Goal: Information Seeking & Learning: Check status

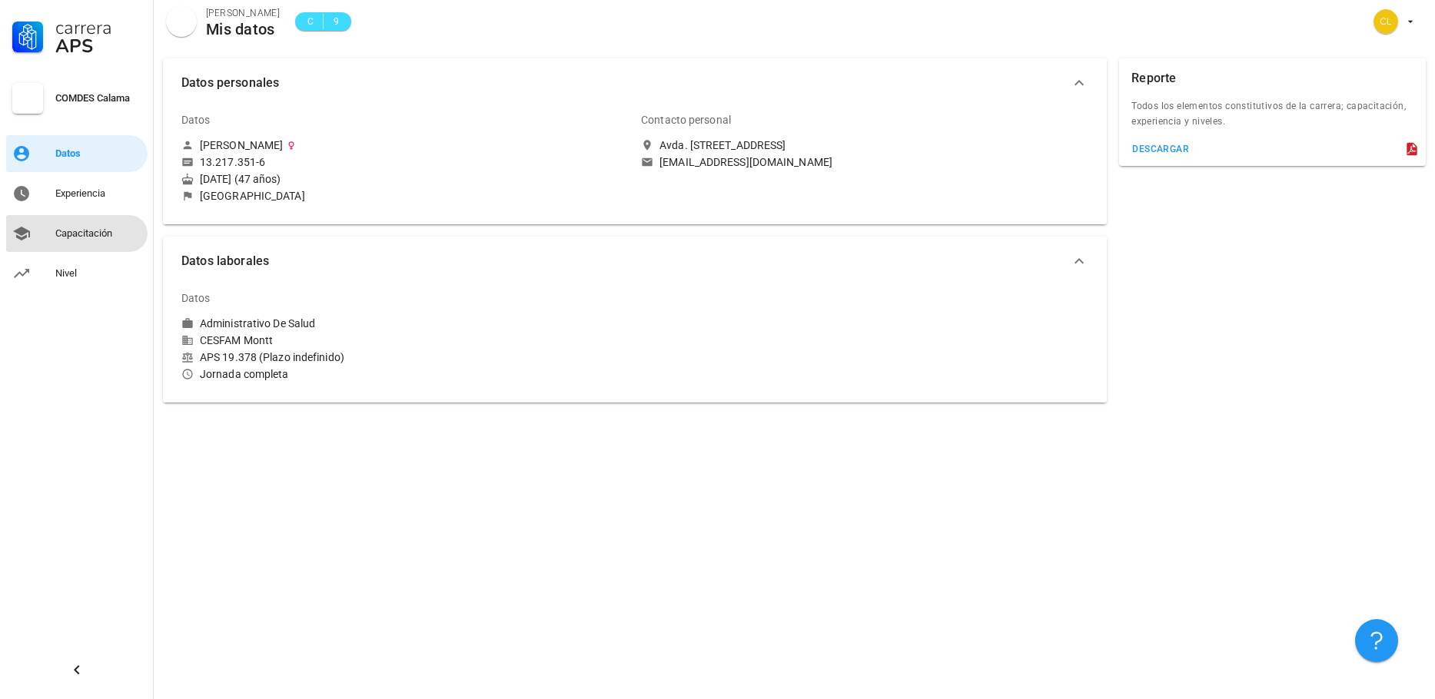
click at [101, 229] on div "Capacitación" at bounding box center [98, 233] width 86 height 12
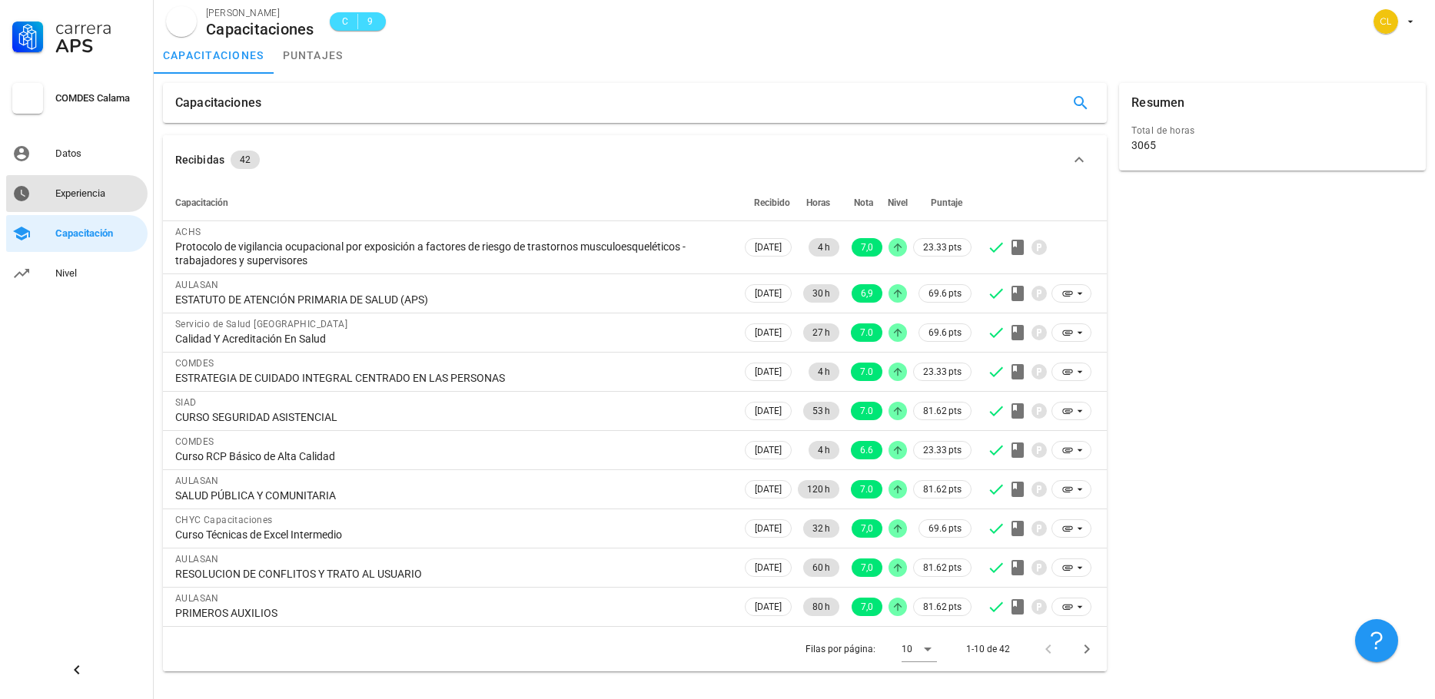
click at [98, 193] on div "Experiencia" at bounding box center [98, 194] width 86 height 12
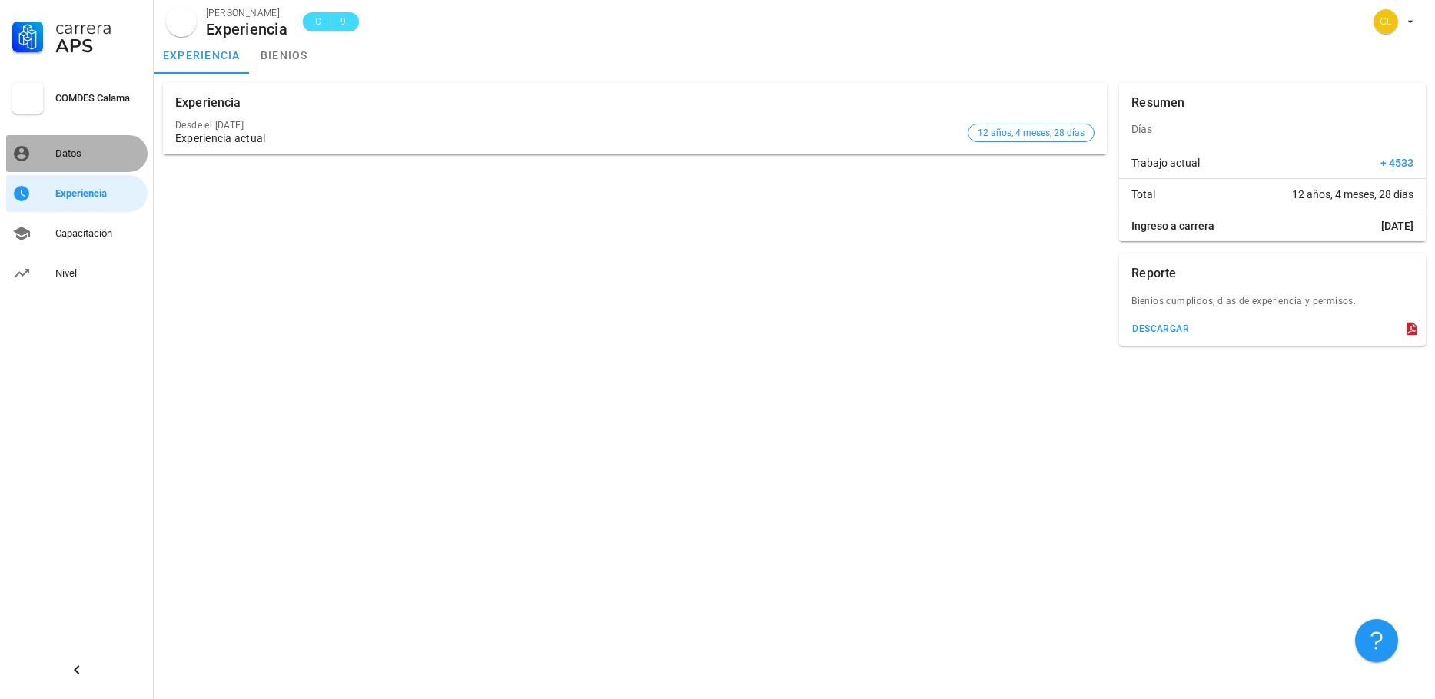
click at [82, 158] on div "Datos" at bounding box center [98, 154] width 86 height 12
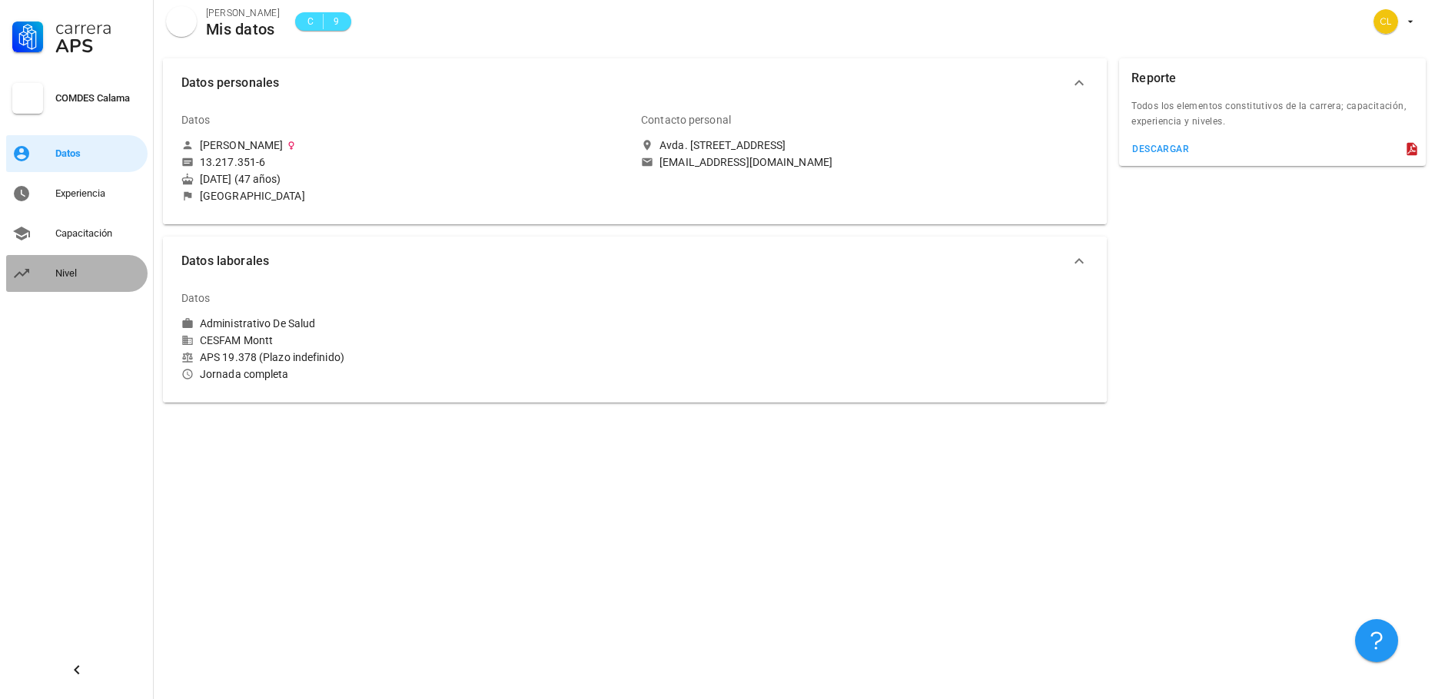
click at [62, 272] on div "Nivel" at bounding box center [98, 273] width 86 height 12
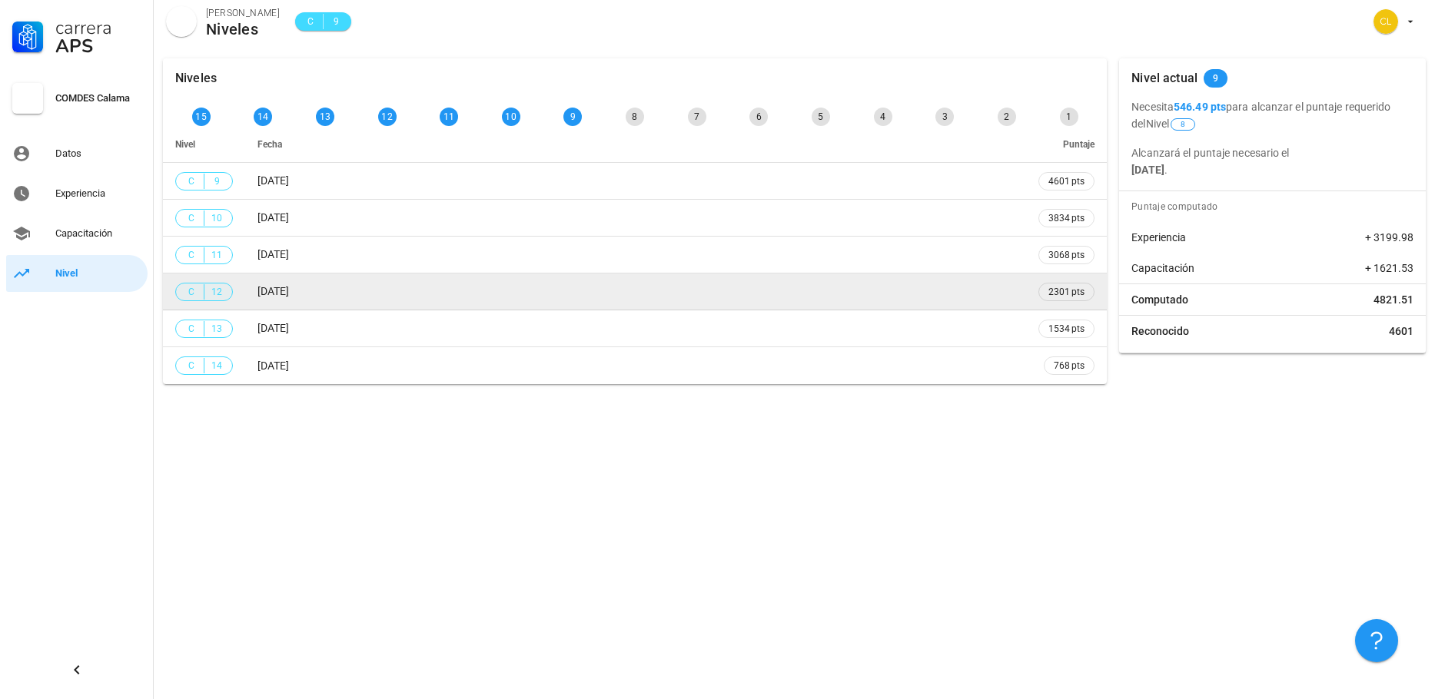
click at [228, 291] on span "C 12" at bounding box center [204, 292] width 58 height 18
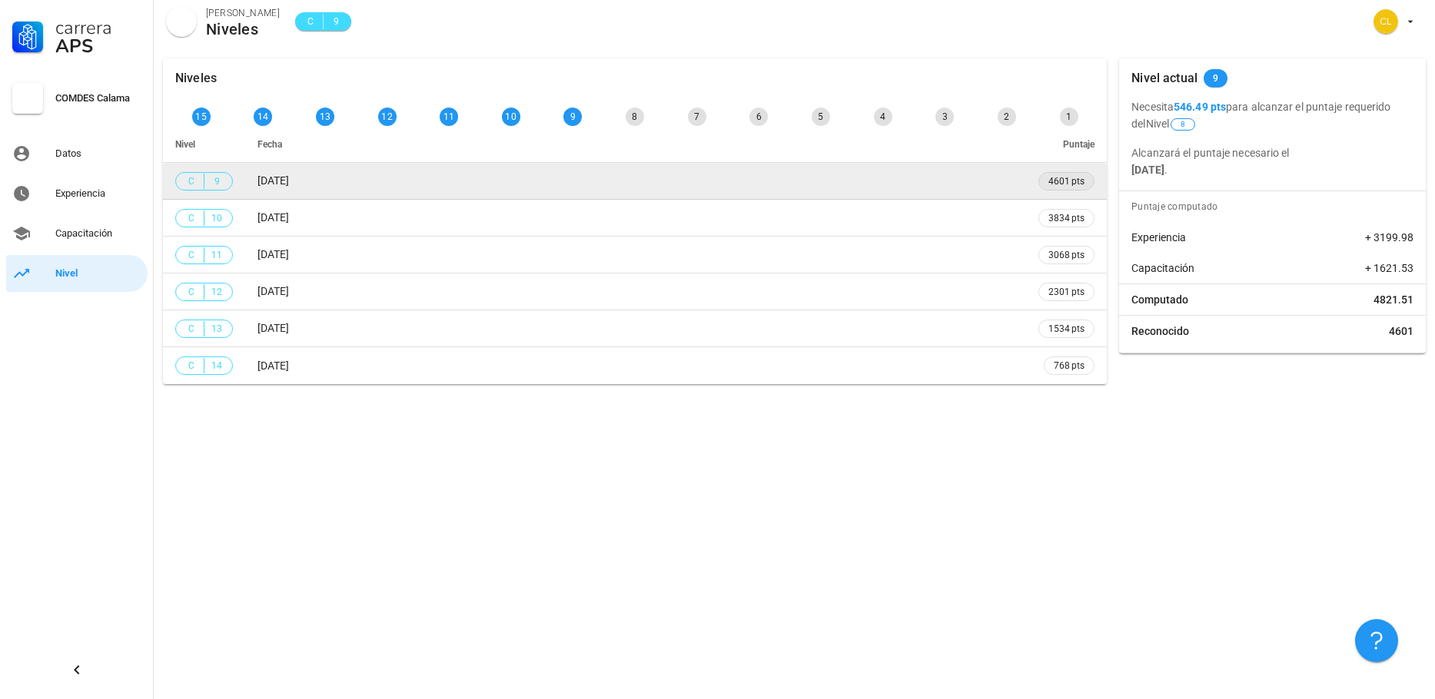
click at [1066, 187] on span "4601 pts" at bounding box center [1066, 181] width 36 height 15
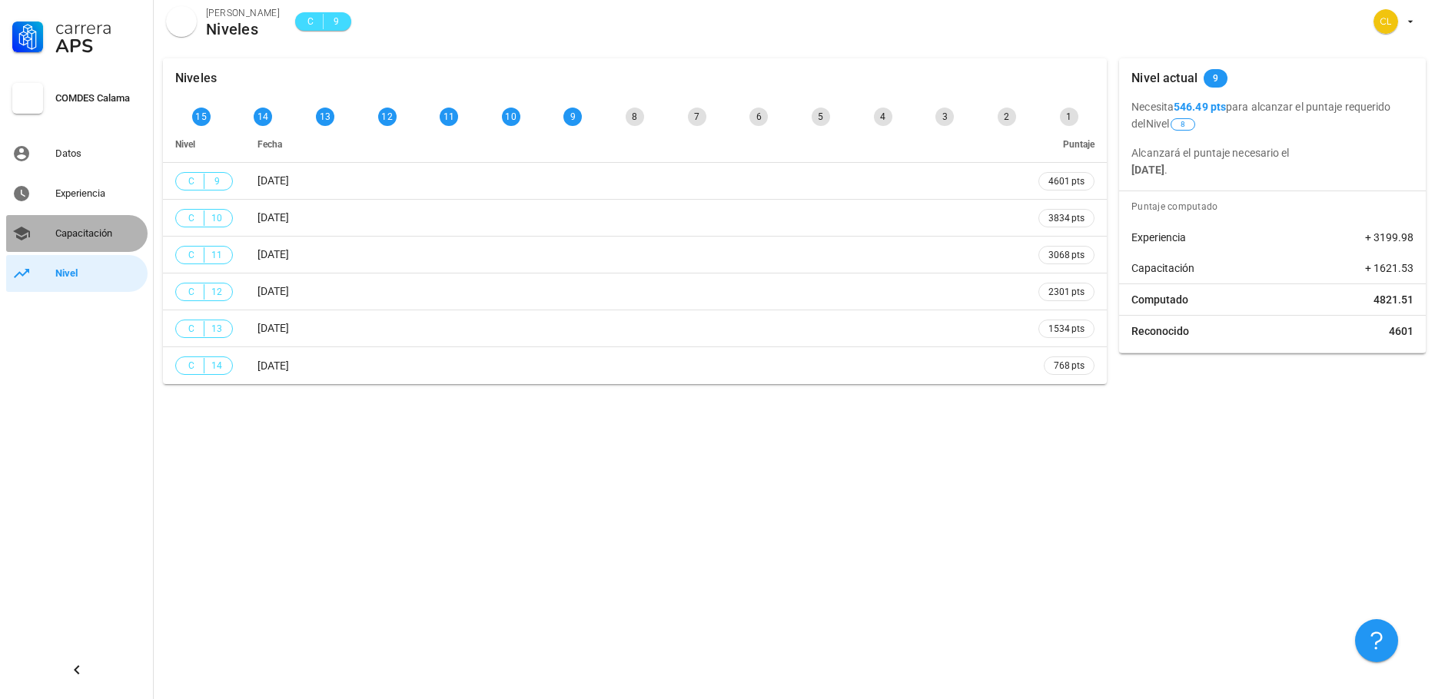
click at [83, 240] on div "Capacitación" at bounding box center [98, 233] width 86 height 25
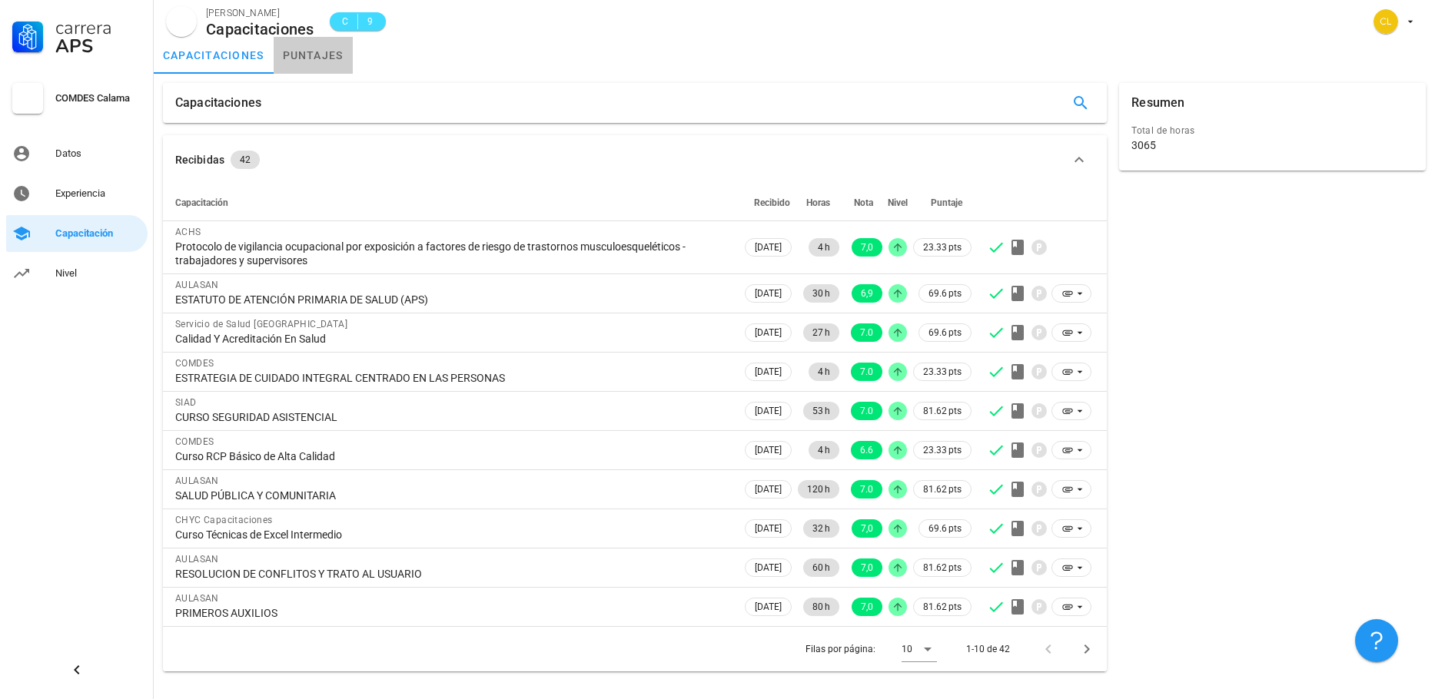
click at [310, 57] on link "puntajes" at bounding box center [313, 55] width 79 height 37
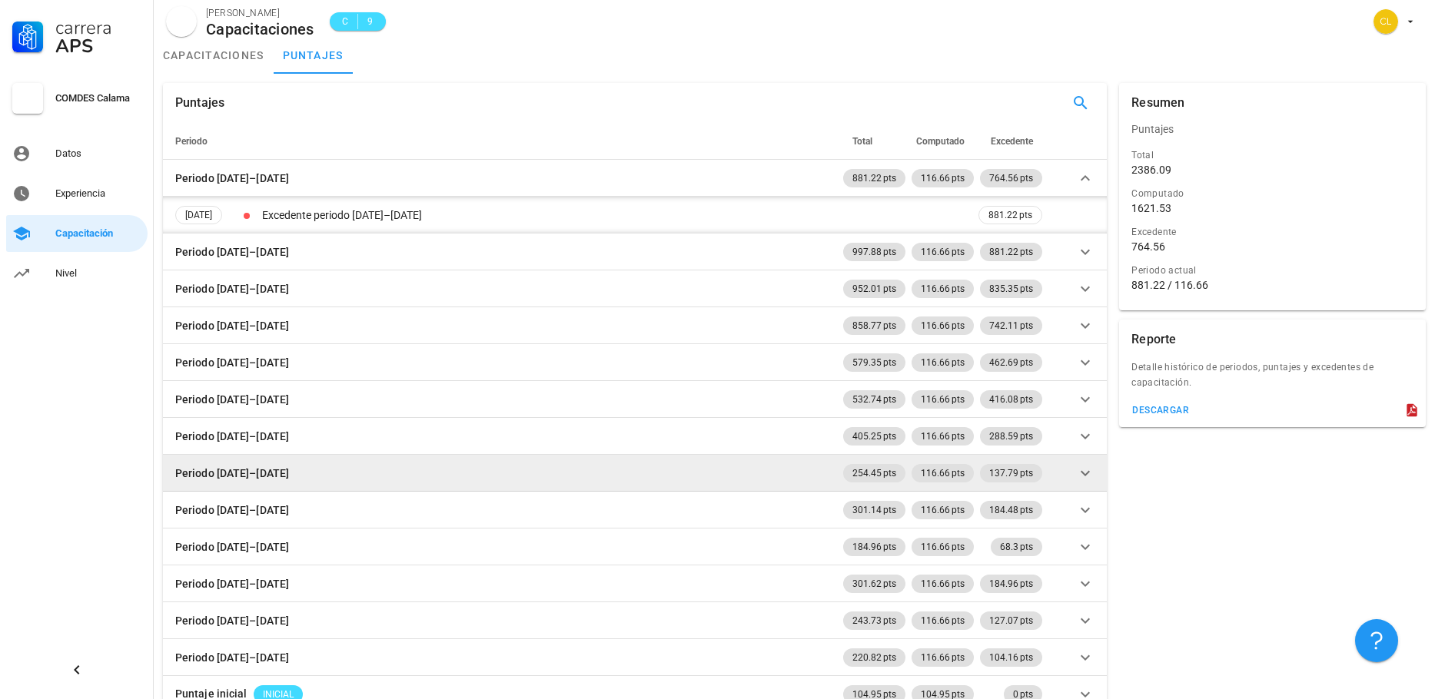
scroll to position [23, 0]
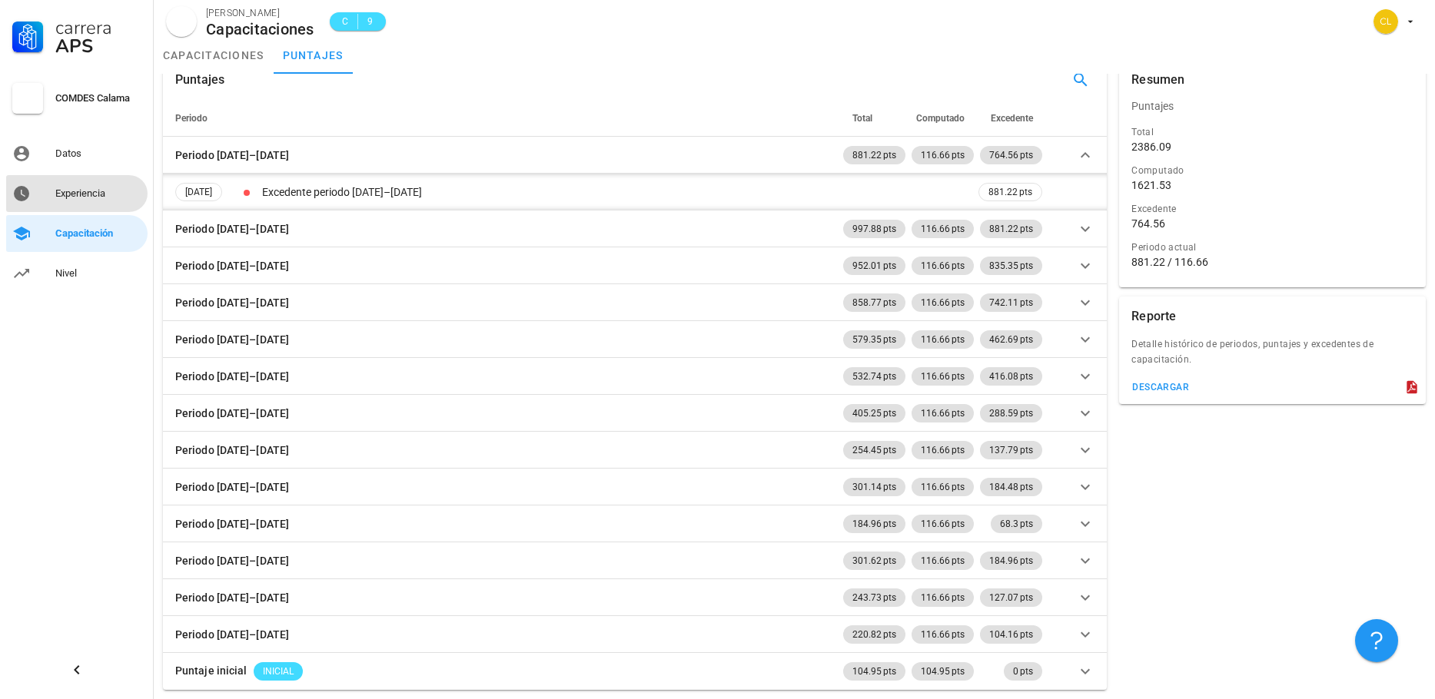
click at [105, 194] on div "Experiencia" at bounding box center [98, 194] width 86 height 12
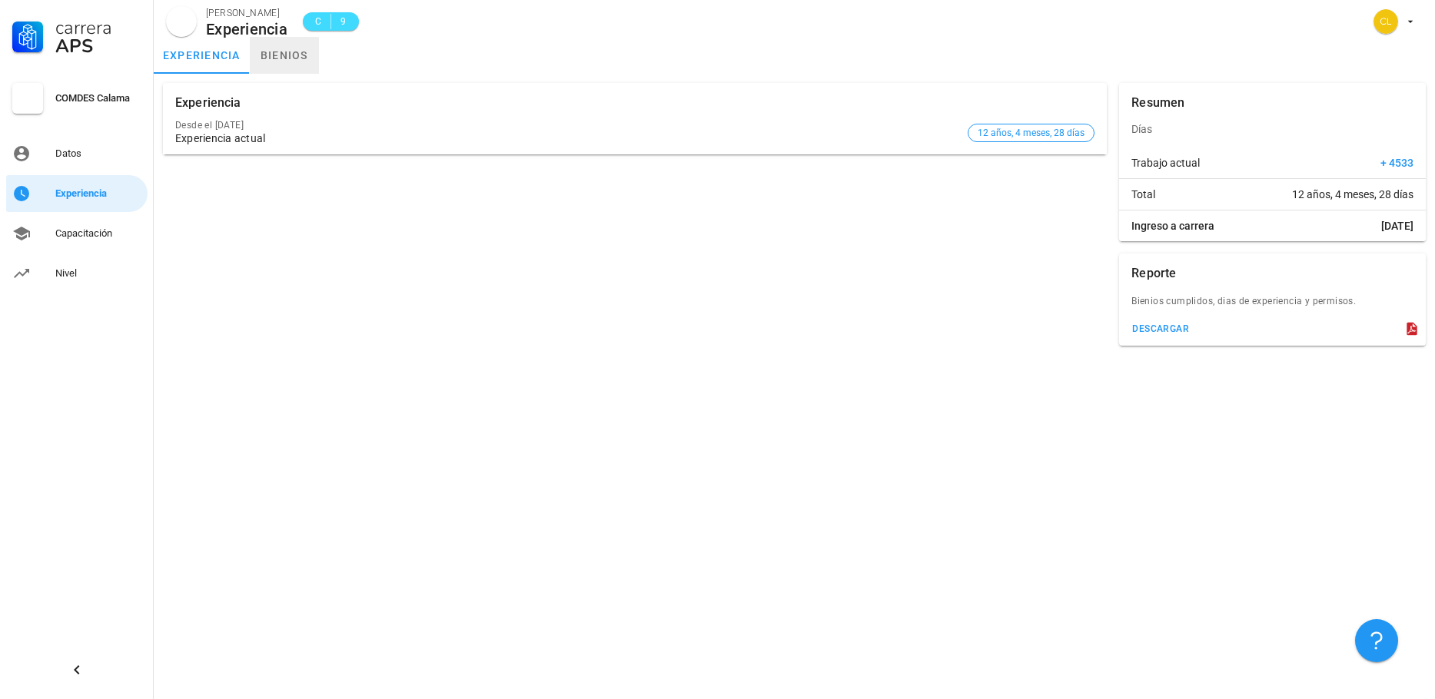
click at [307, 55] on link "bienios" at bounding box center [284, 55] width 69 height 37
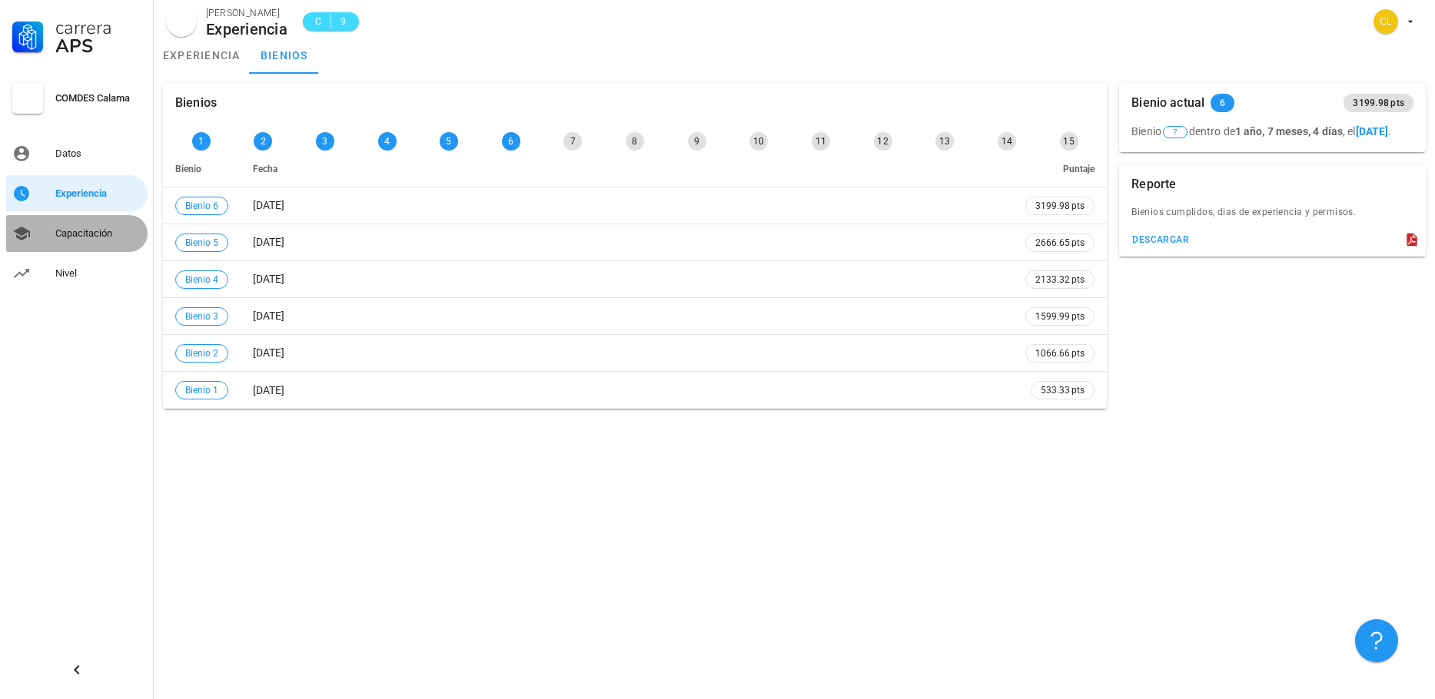
click at [83, 242] on div "Capacitación" at bounding box center [98, 233] width 86 height 25
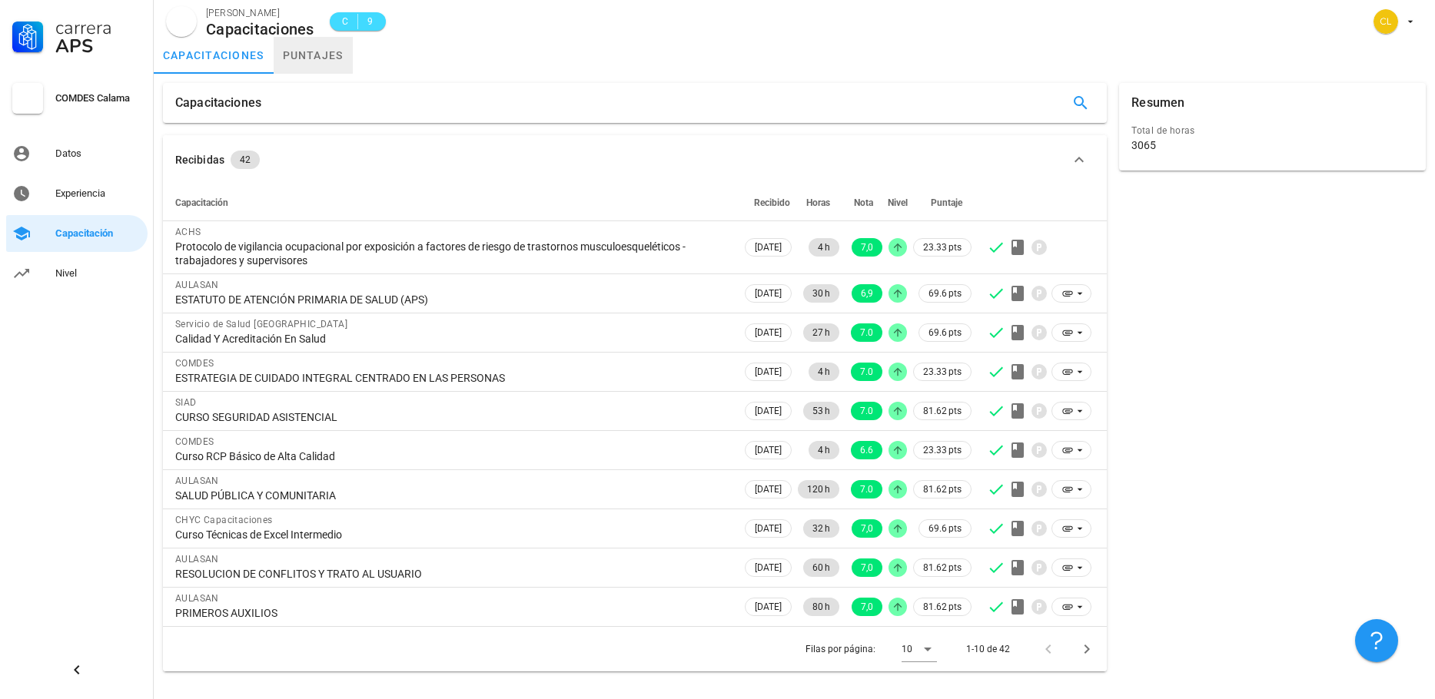
click at [330, 55] on link "puntajes" at bounding box center [313, 55] width 79 height 37
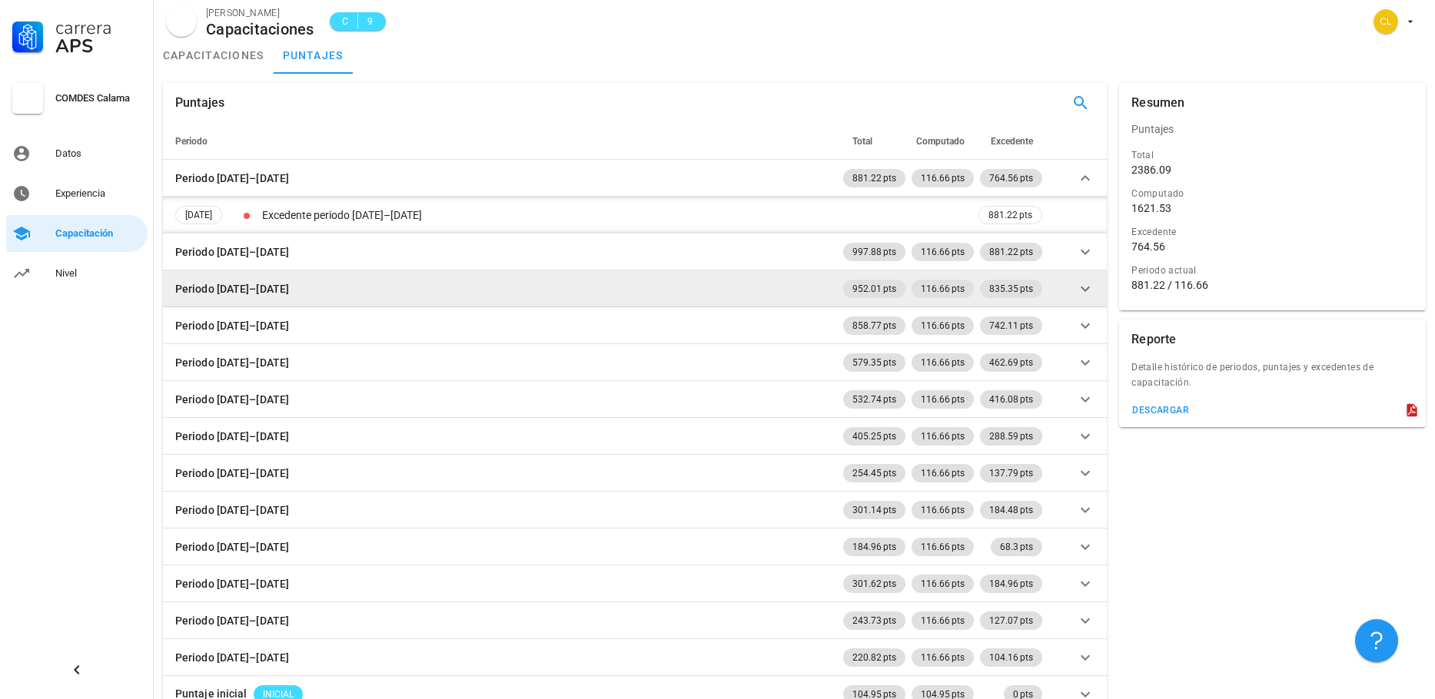
scroll to position [23, 0]
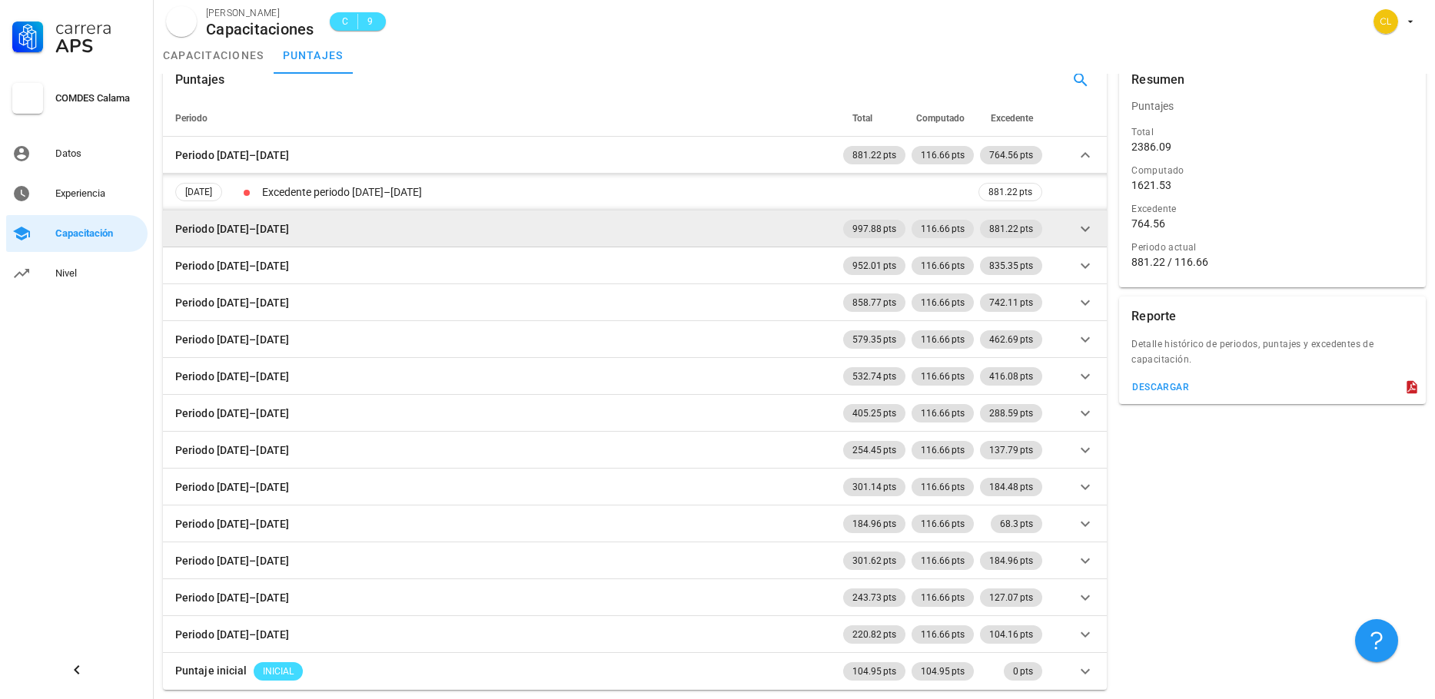
click at [1088, 228] on icon at bounding box center [1085, 228] width 9 height 5
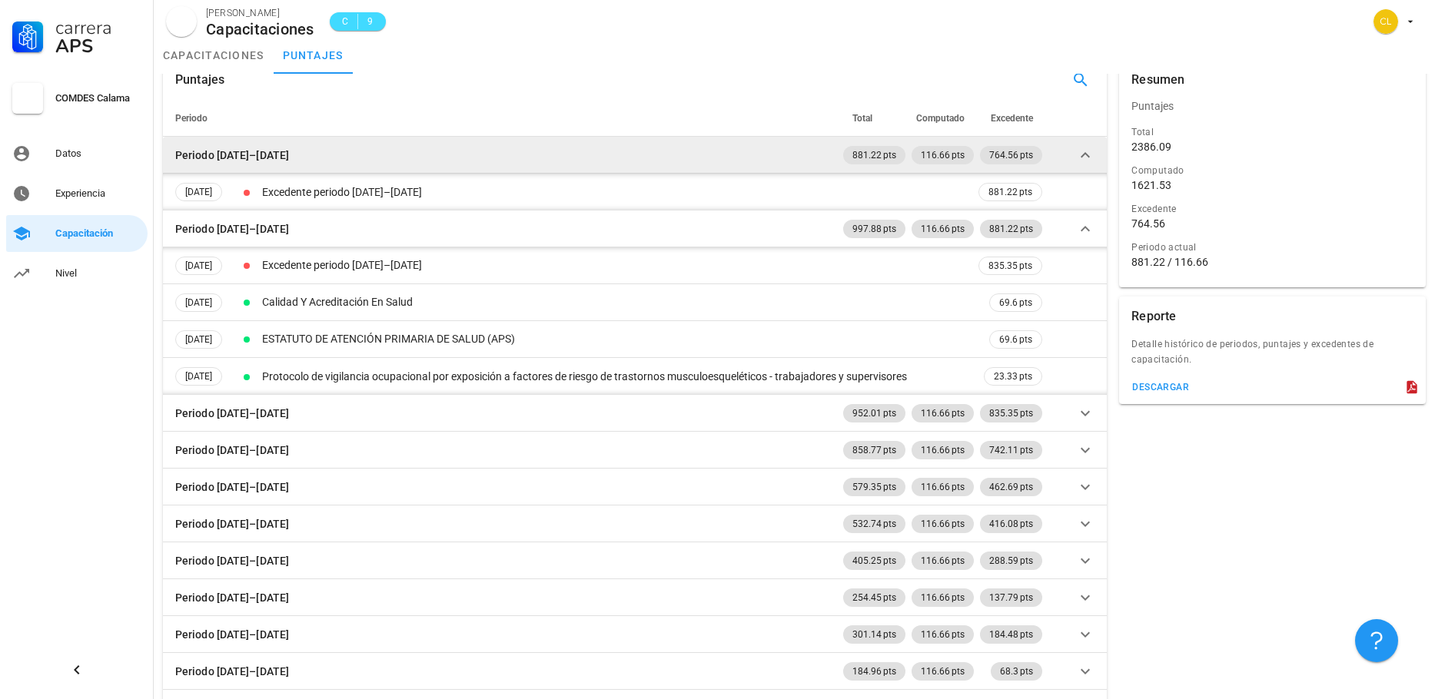
click at [1083, 153] on icon at bounding box center [1085, 155] width 18 height 18
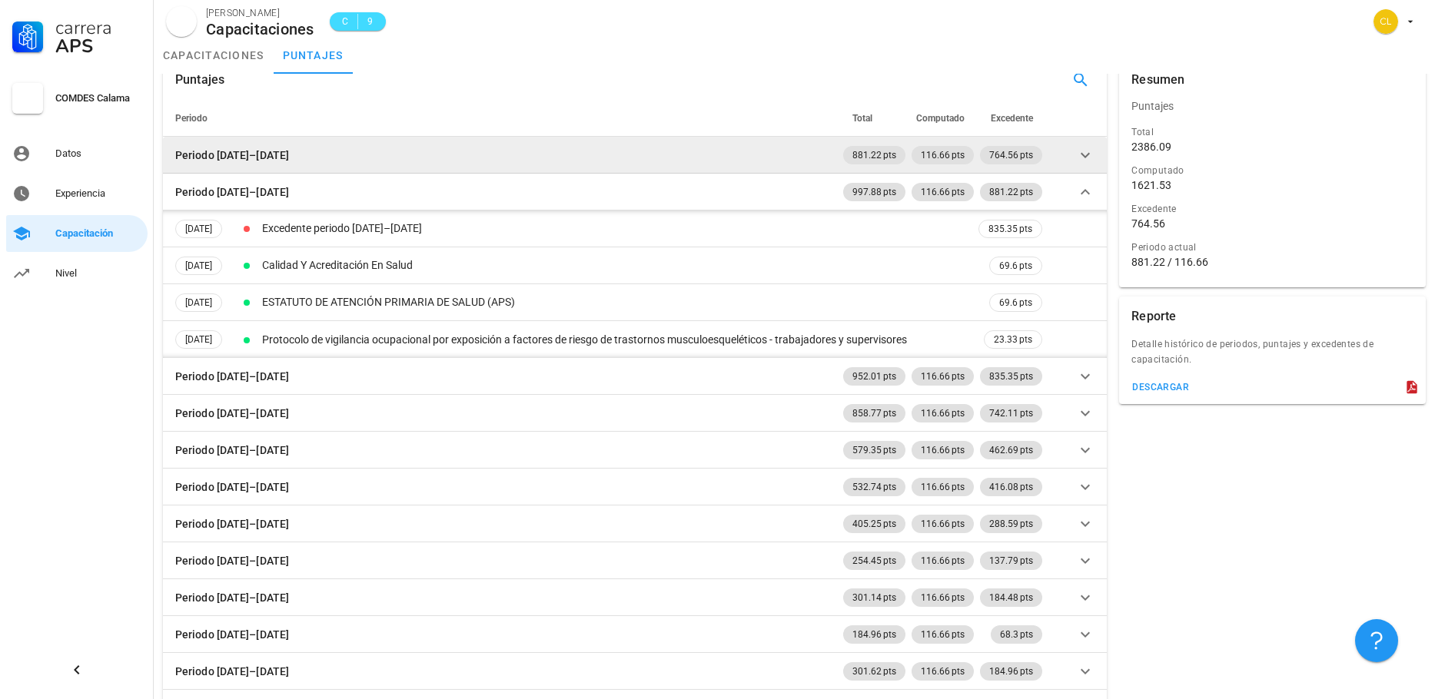
click at [1083, 153] on icon at bounding box center [1085, 155] width 18 height 18
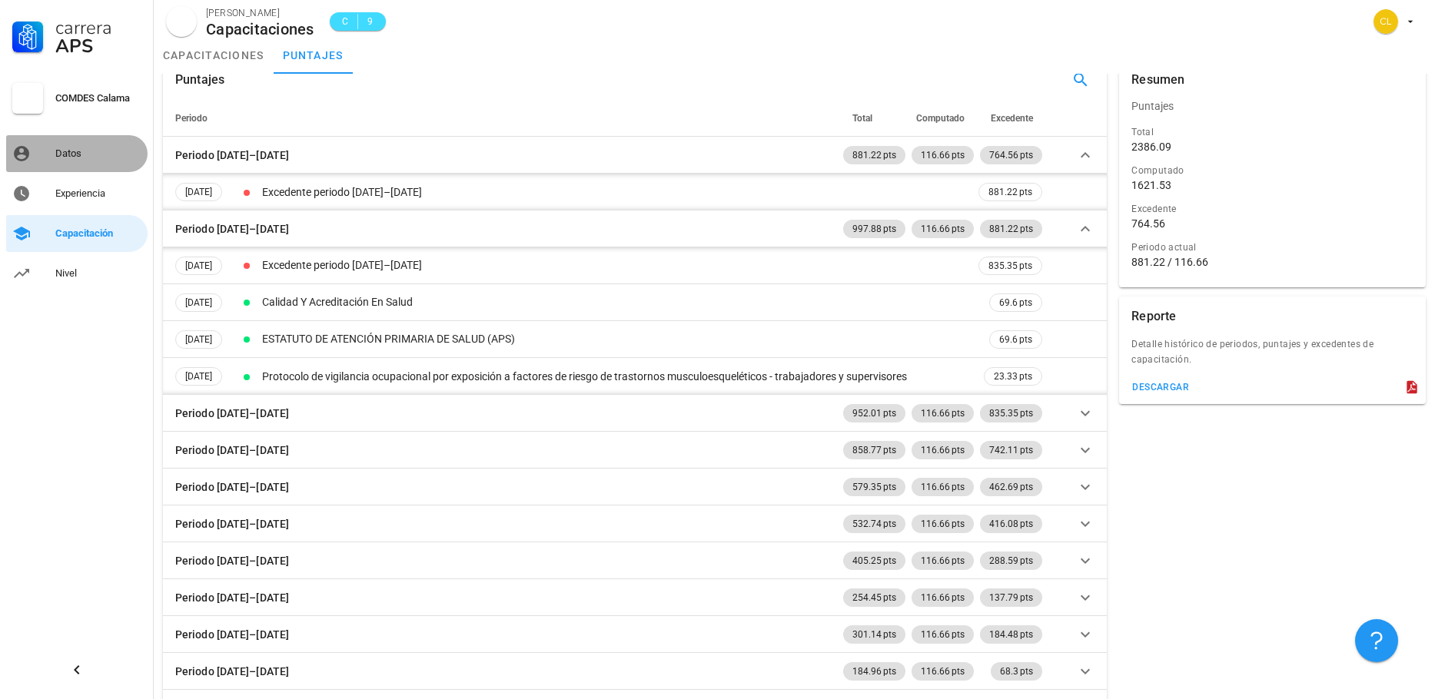
click at [80, 163] on div "Datos" at bounding box center [98, 153] width 86 height 25
